Goal: Information Seeking & Learning: Find specific fact

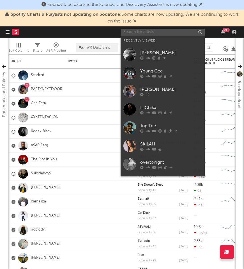
click at [157, 33] on input "text" at bounding box center [163, 32] width 84 height 7
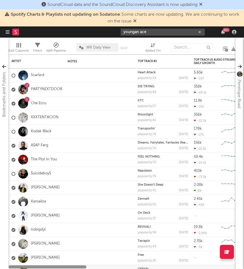
type input "youngan ace"
